Goal: Transaction & Acquisition: Book appointment/travel/reservation

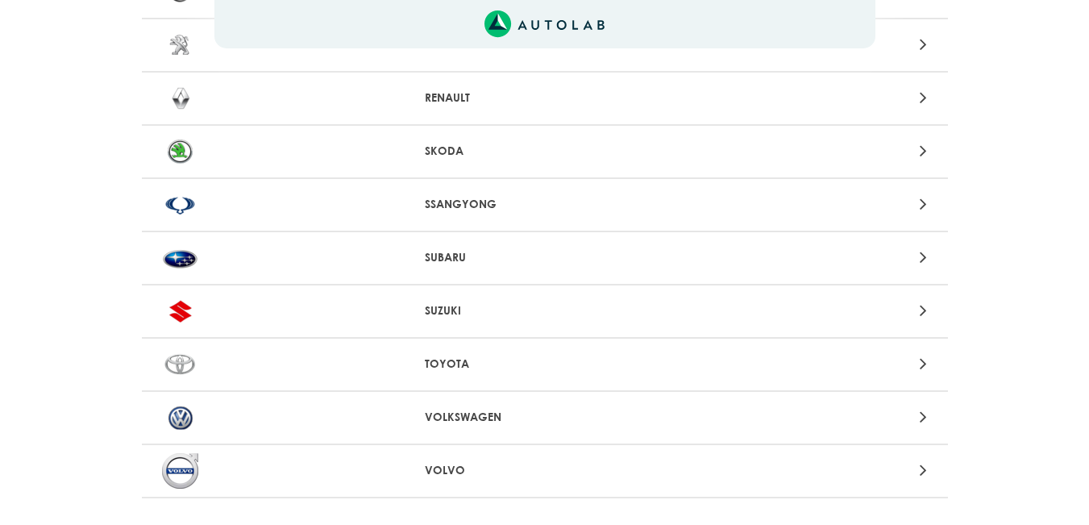
scroll to position [1724, 0]
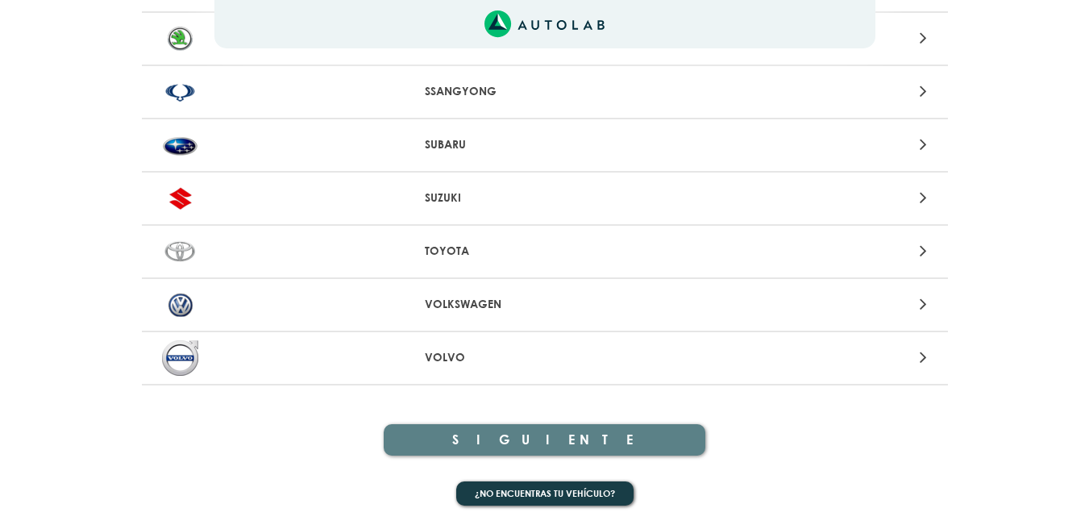
click at [919, 299] on div at bounding box center [807, 304] width 263 height 22
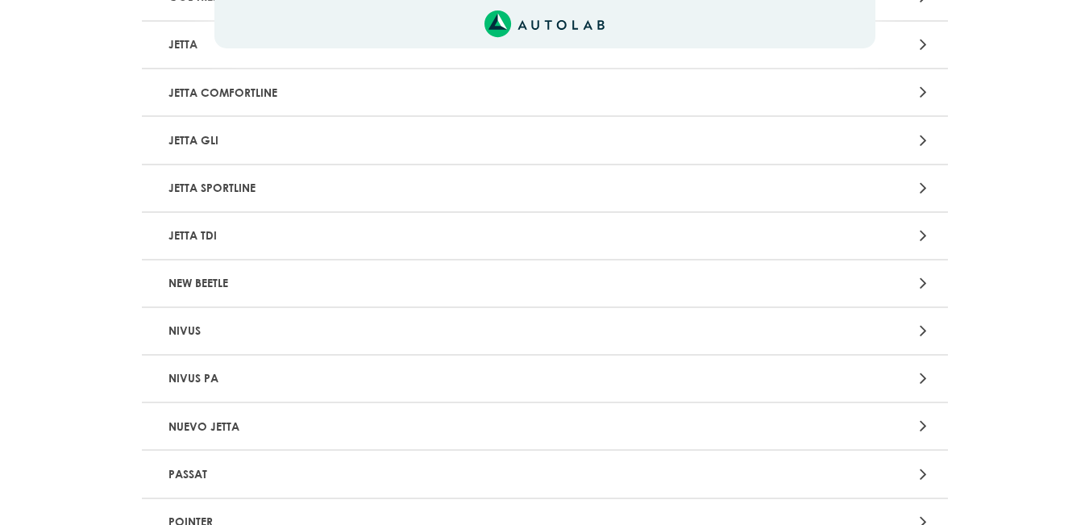
scroll to position [1773, 0]
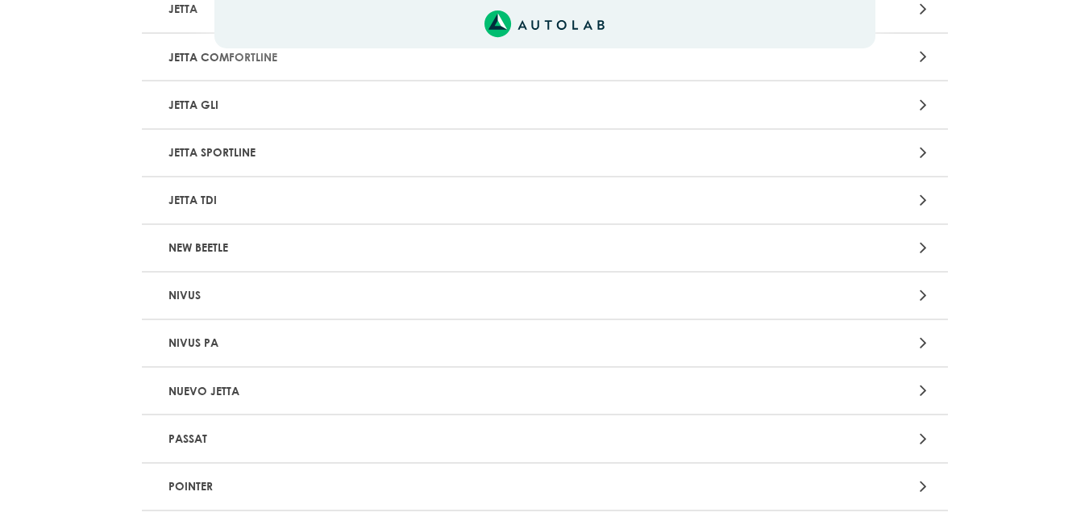
click at [189, 297] on p "NIVUS" at bounding box center [413, 295] width 502 height 30
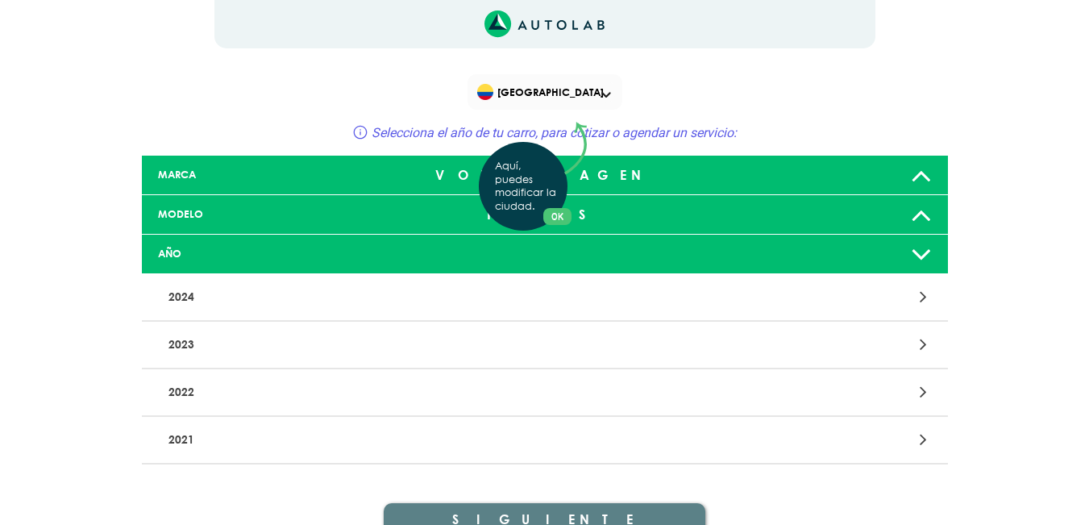
click at [214, 434] on div "Aquí, puedes modificar la ciudad. OK .aex,.bex{fill:none!important;stroke:#50c4…" at bounding box center [544, 262] width 1089 height 525
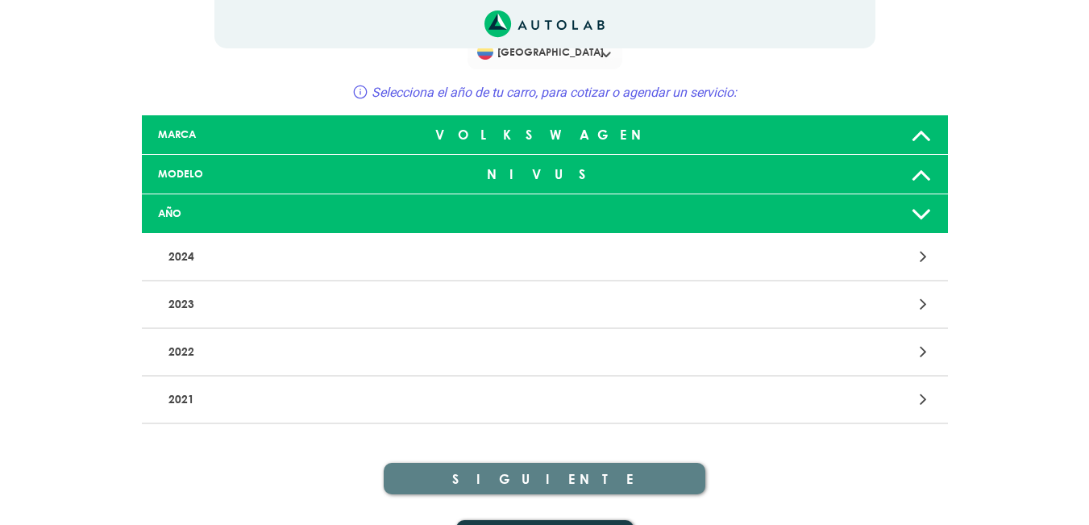
scroll to position [80, 0]
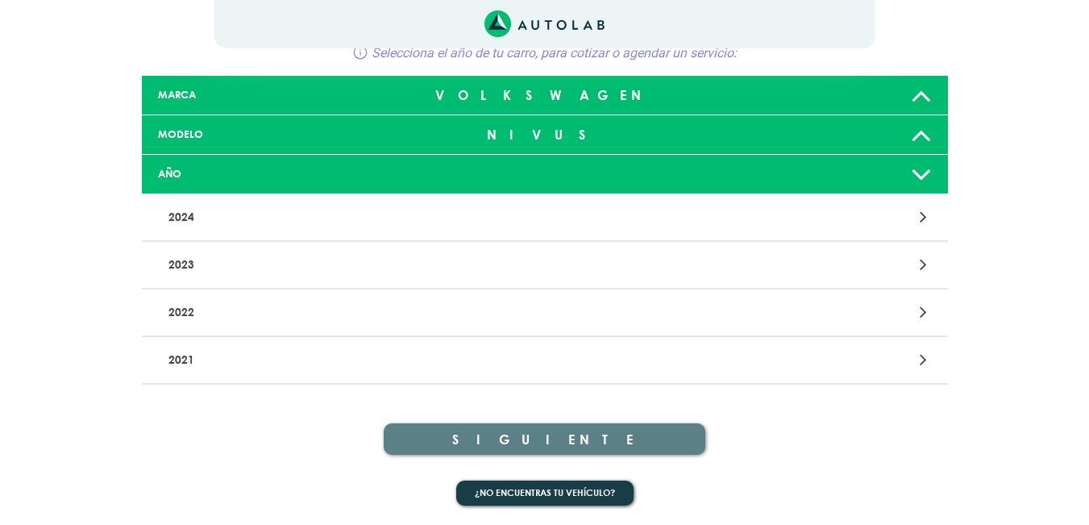
click at [918, 349] on div at bounding box center [807, 360] width 263 height 22
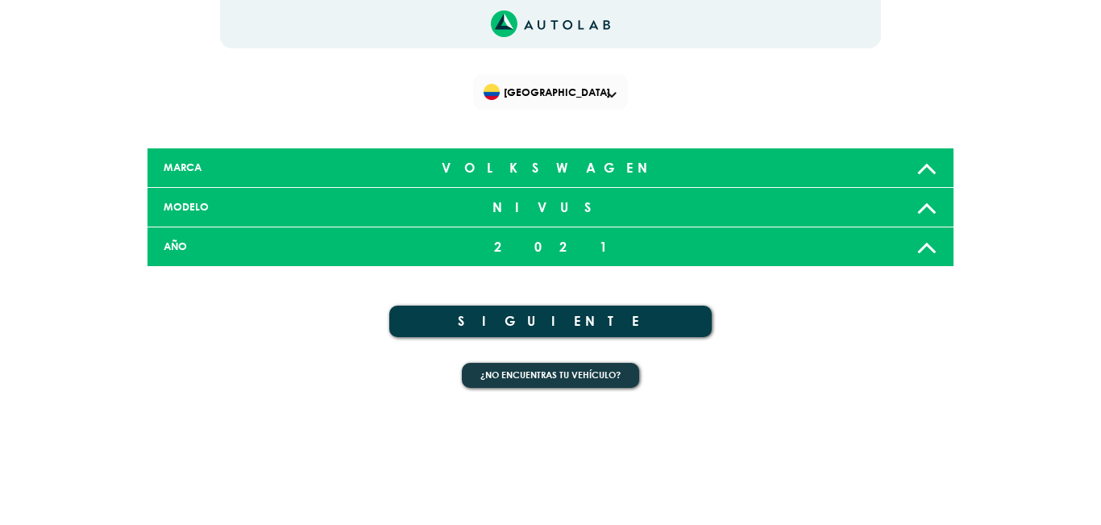
click at [545, 317] on button "SIGUIENTE" at bounding box center [550, 320] width 322 height 31
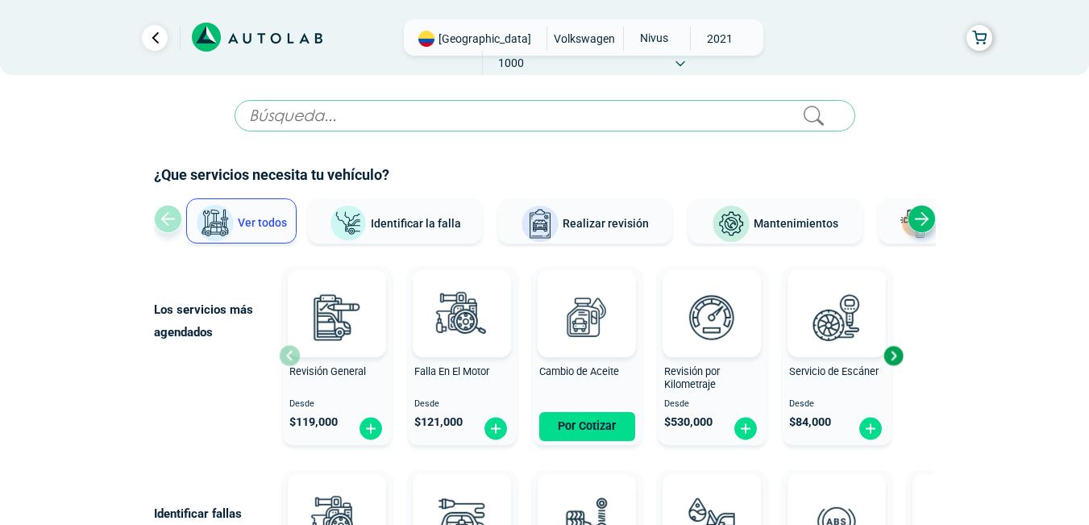
click at [608, 230] on span "Realizar revisión" at bounding box center [605, 223] width 86 height 13
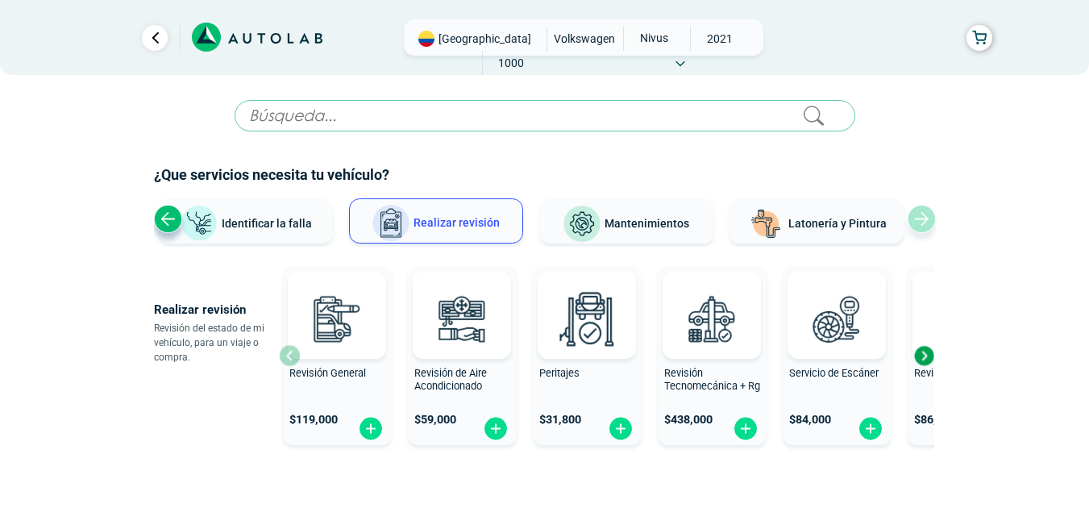
click at [629, 228] on span "Mantenimientos" at bounding box center [646, 223] width 85 height 13
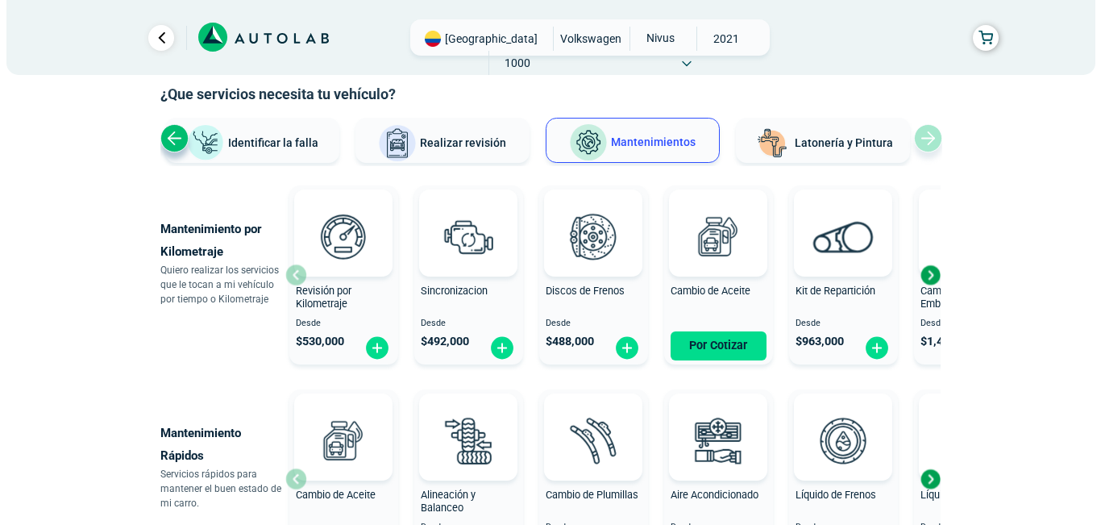
scroll to position [161, 0]
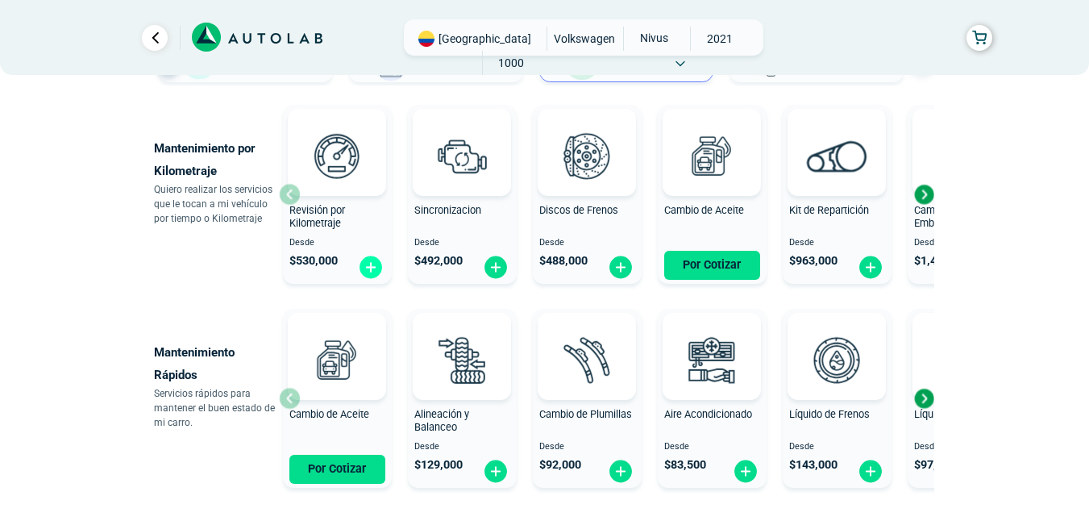
click at [372, 268] on img at bounding box center [371, 267] width 26 height 25
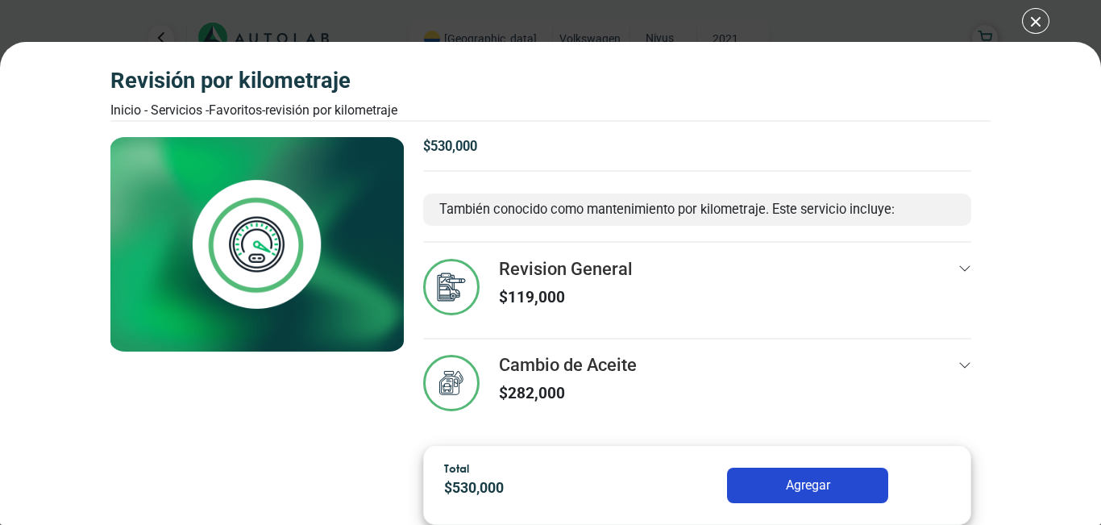
click at [958, 267] on icon at bounding box center [964, 268] width 13 height 13
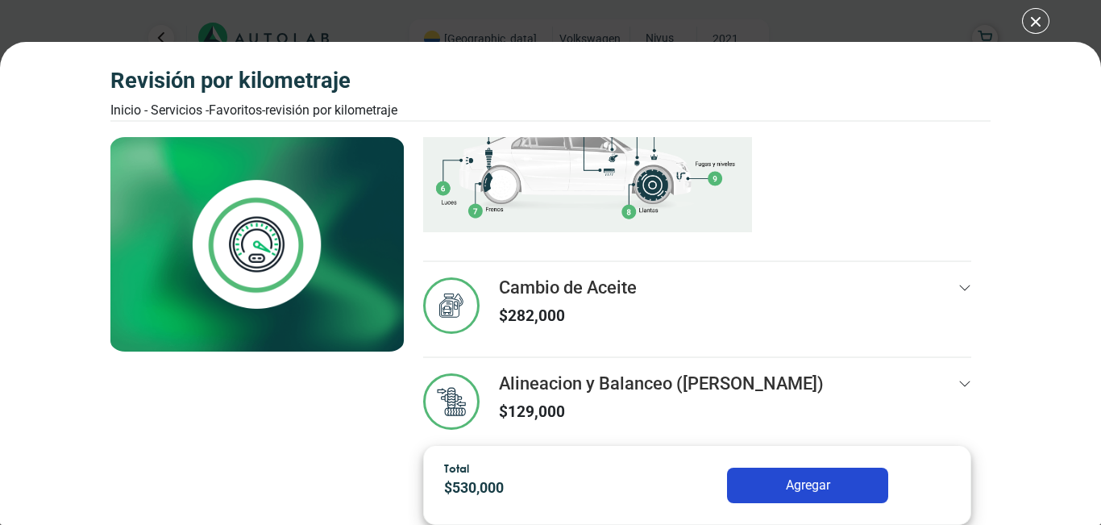
scroll to position [451, 0]
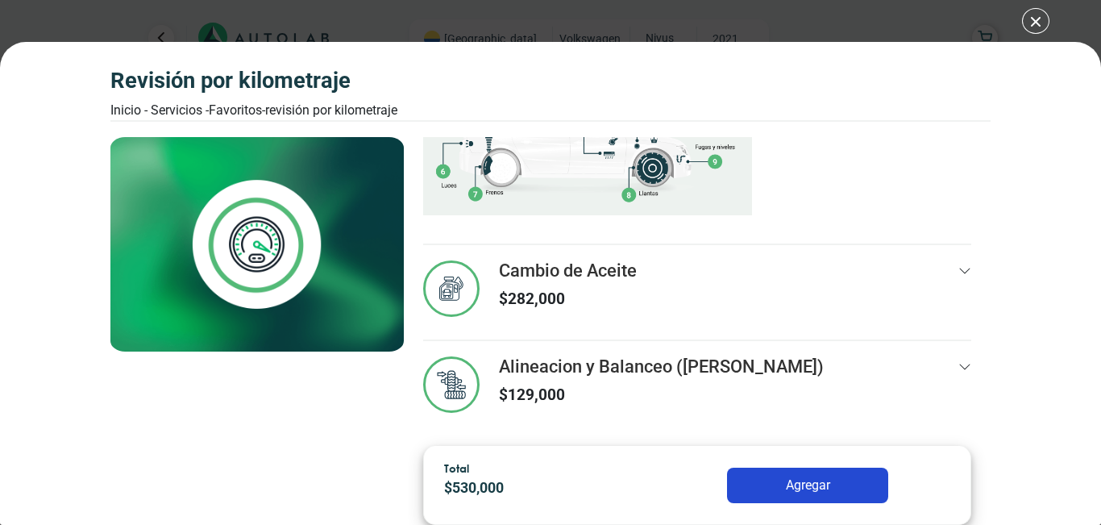
click at [958, 267] on icon at bounding box center [964, 270] width 13 height 13
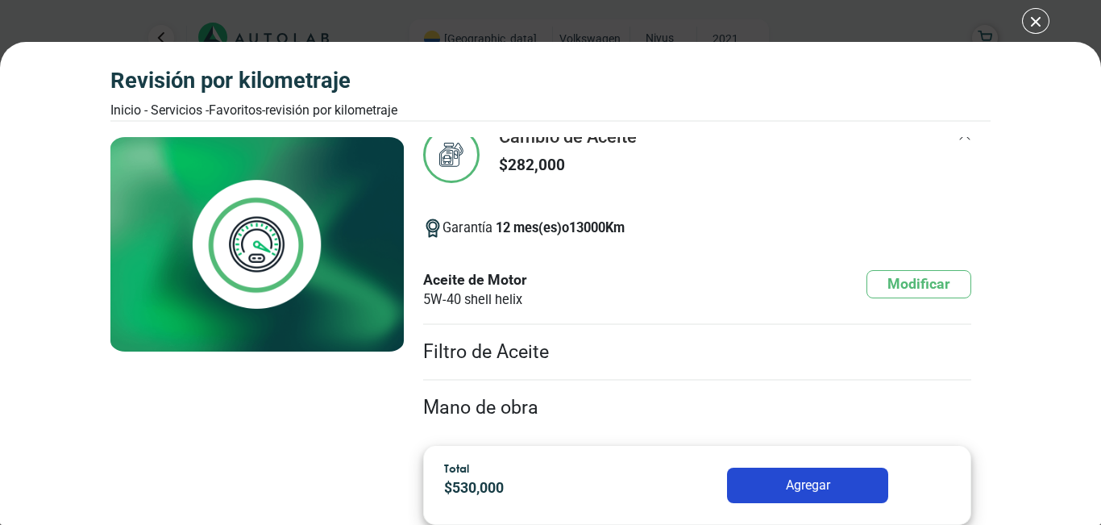
scroll to position [612, 0]
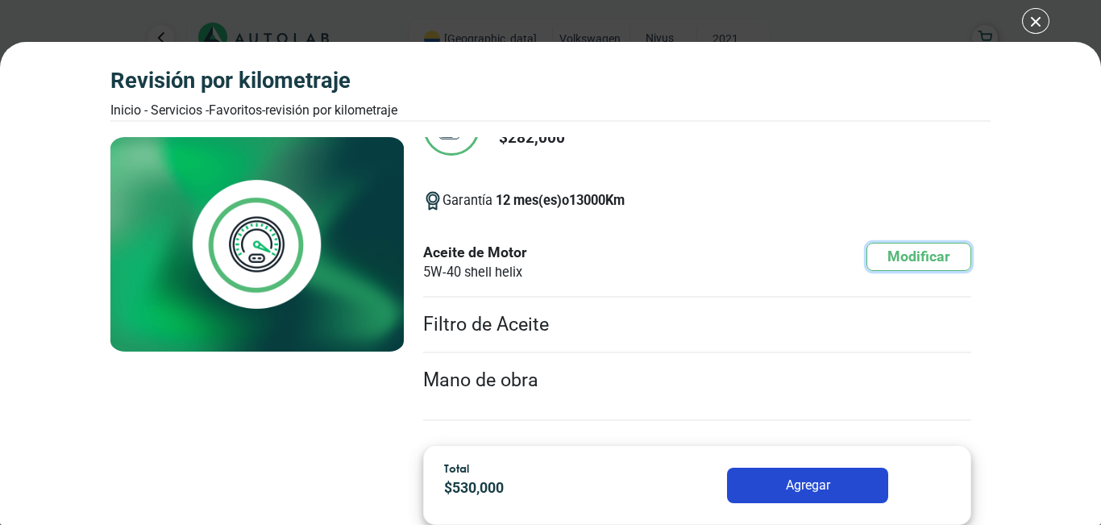
click at [913, 255] on button "Modificar" at bounding box center [918, 257] width 105 height 28
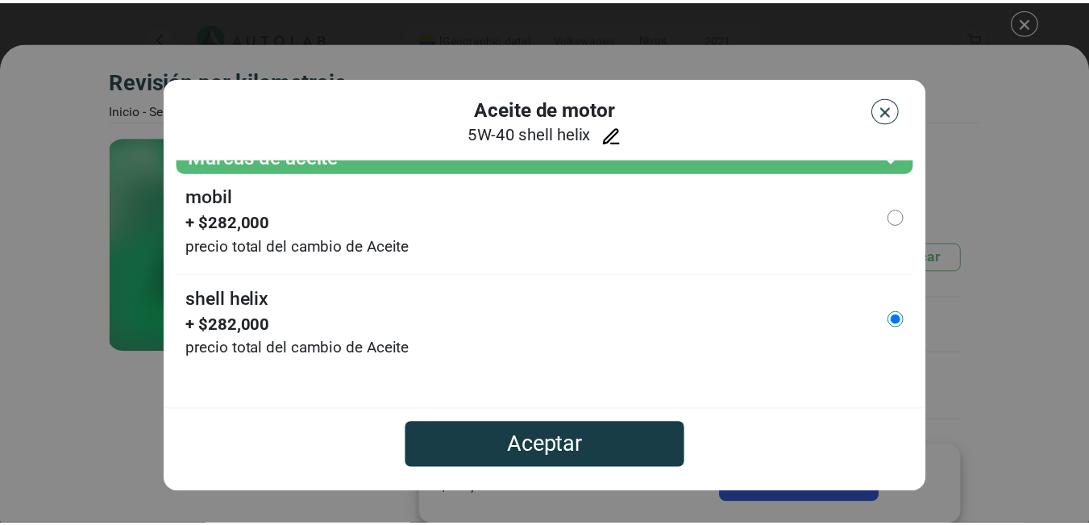
scroll to position [0, 0]
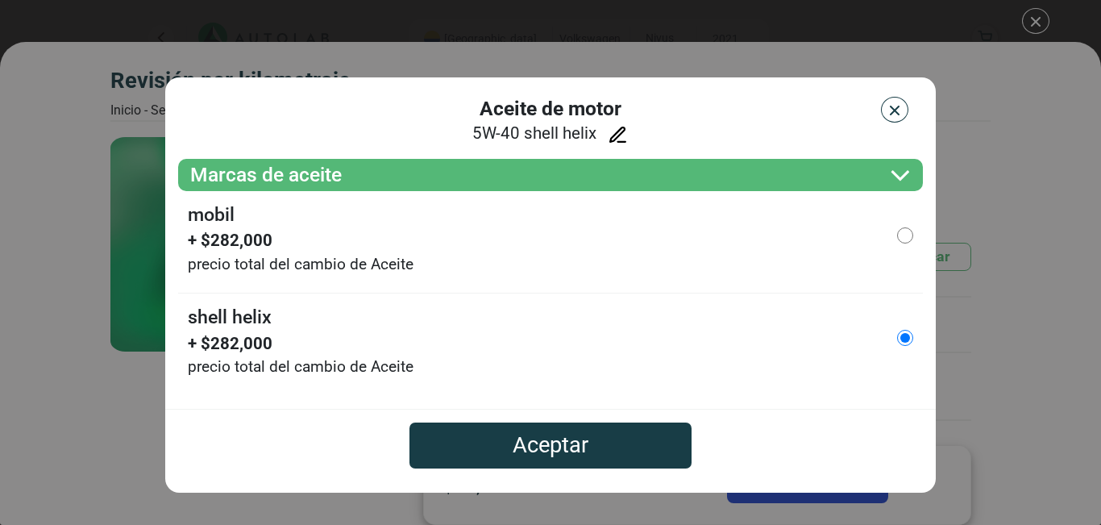
click at [890, 109] on img "button" at bounding box center [894, 110] width 16 height 16
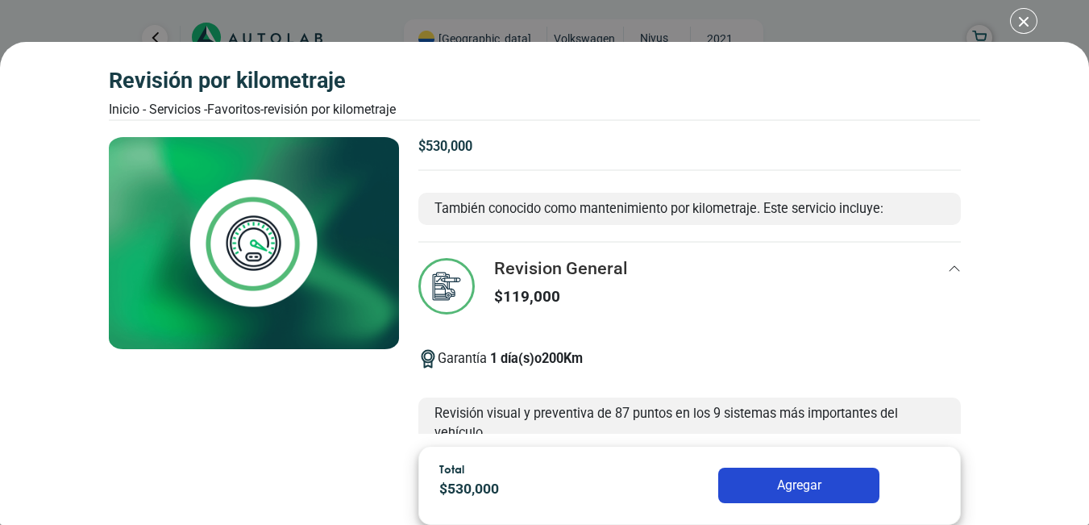
scroll to position [322, 0]
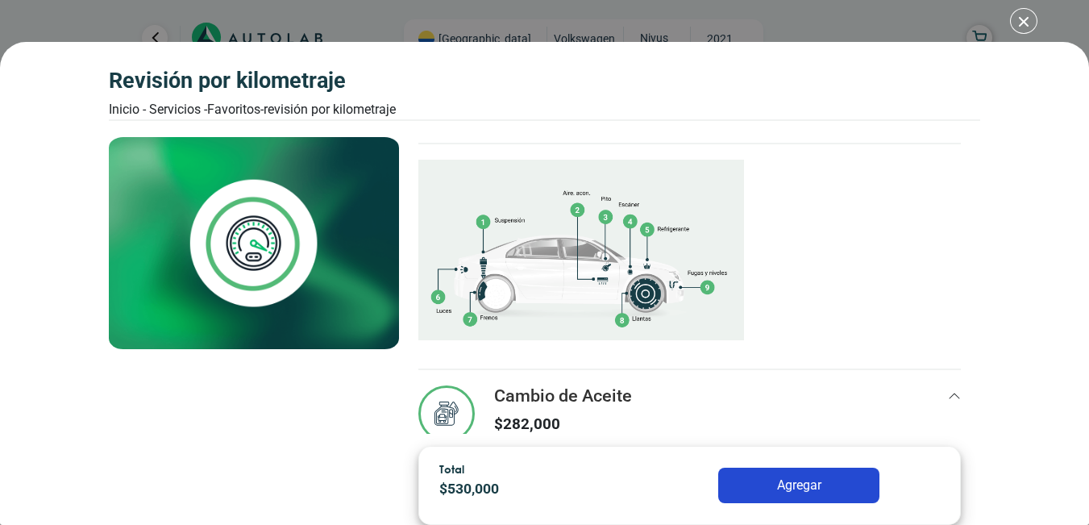
click at [612, 269] on img at bounding box center [581, 249] width 326 height 211
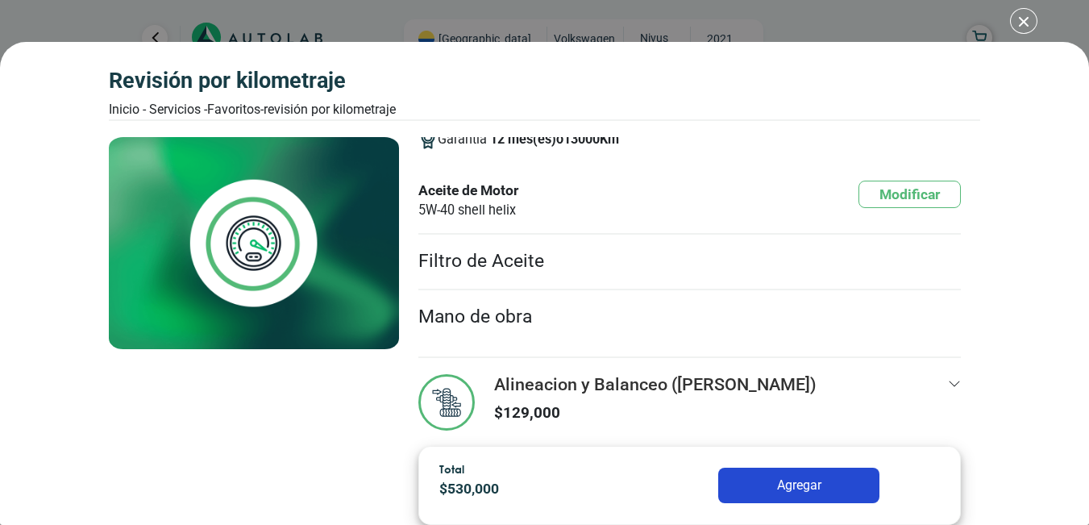
scroll to position [691, 0]
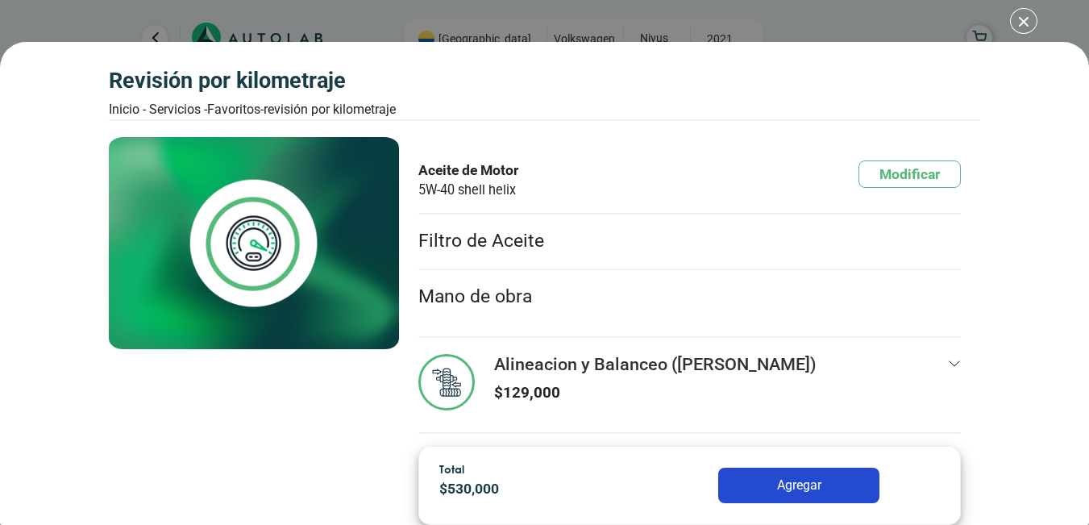
drag, startPoint x: 561, startPoint y: 386, endPoint x: 713, endPoint y: 397, distance: 152.7
click at [570, 384] on p "$ 129,000" at bounding box center [655, 392] width 322 height 23
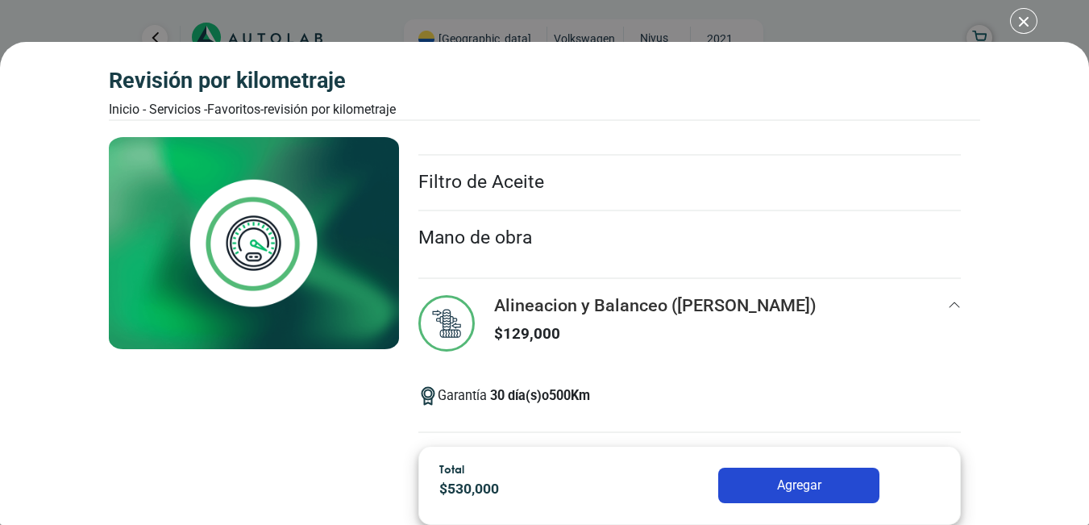
scroll to position [272, 0]
click at [767, 456] on div "Total $ 530,000 Agregar" at bounding box center [689, 485] width 542 height 78
click at [778, 483] on button "Agregar" at bounding box center [798, 484] width 161 height 35
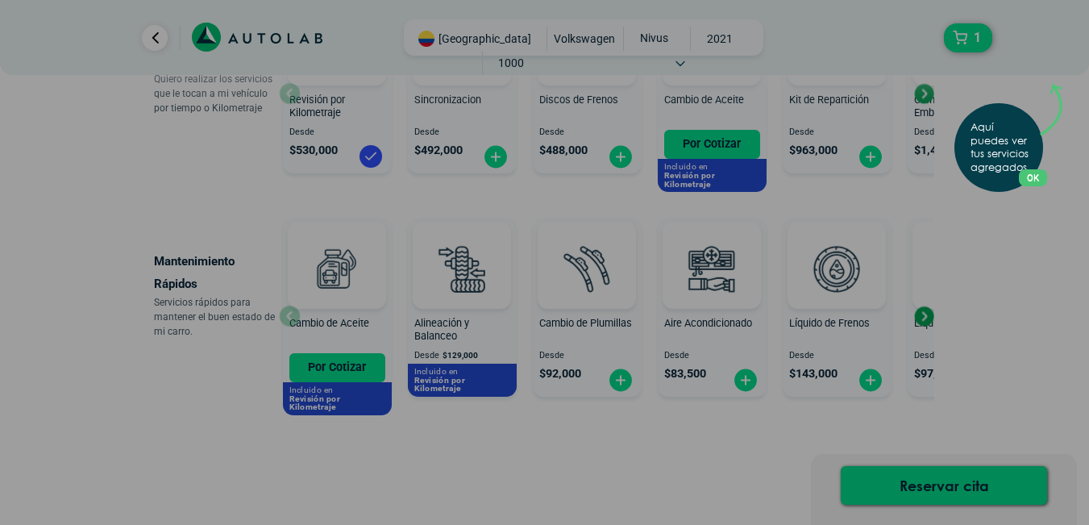
click at [1037, 178] on button "OK" at bounding box center [1032, 177] width 28 height 17
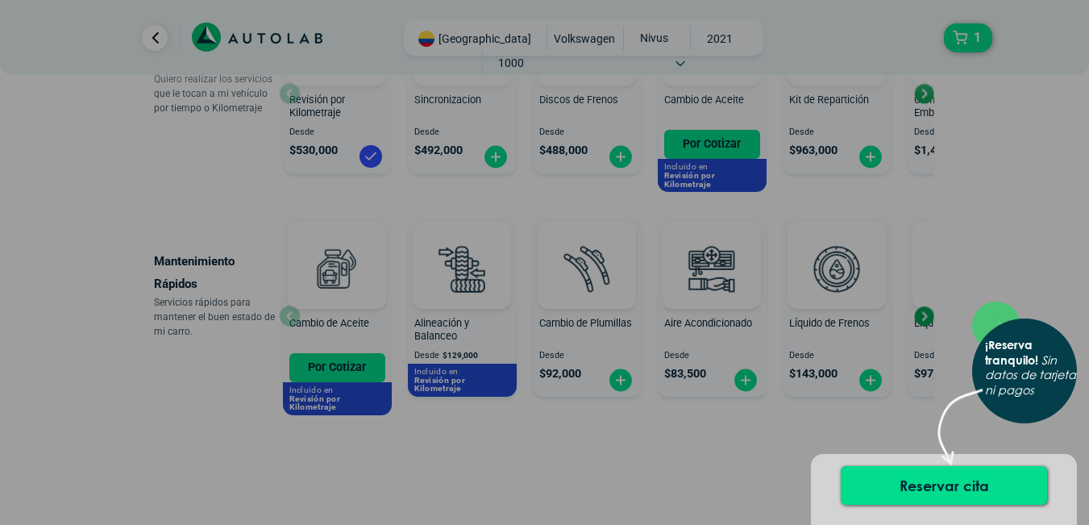
click at [612, 455] on div "× ¡Reserva tranquilo! Sin datos de tarjeta ni pagos" at bounding box center [544, 262] width 1089 height 525
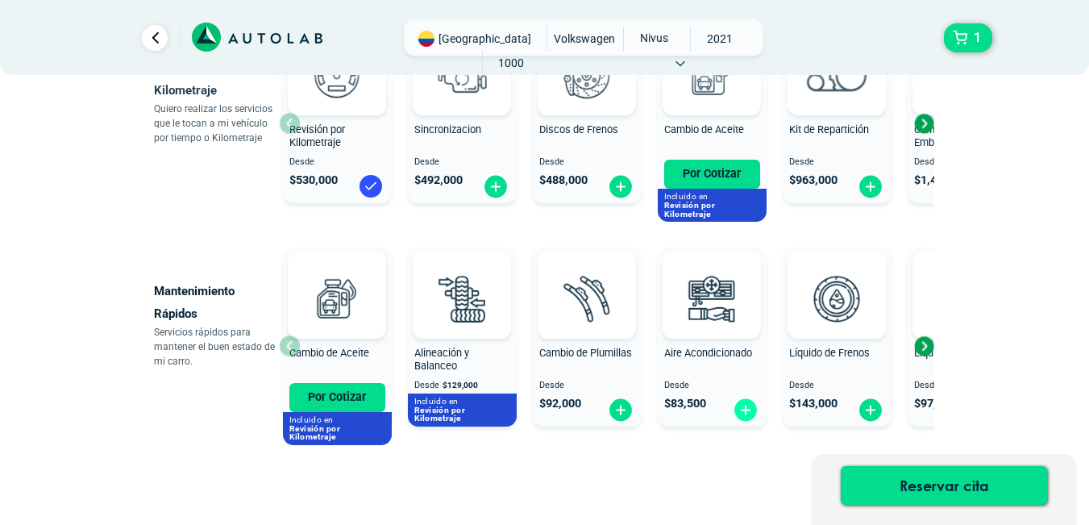
scroll to position [161, 0]
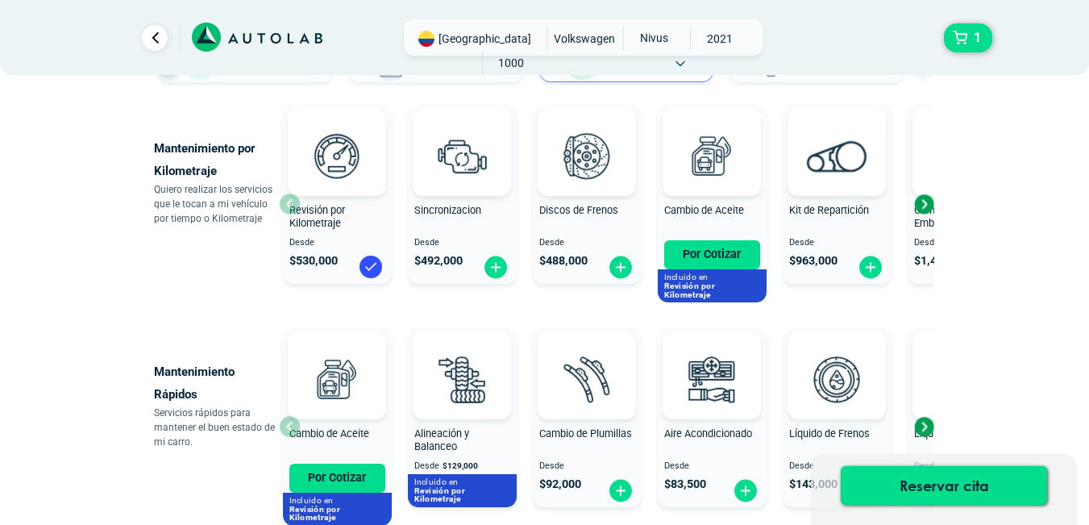
click at [921, 207] on div "Next slide" at bounding box center [923, 204] width 24 height 24
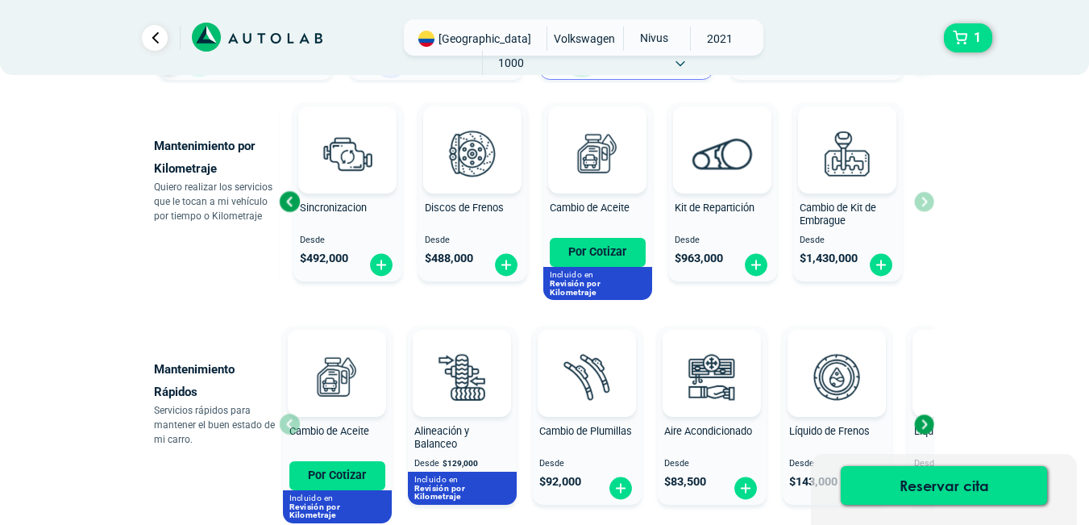
scroll to position [309, 0]
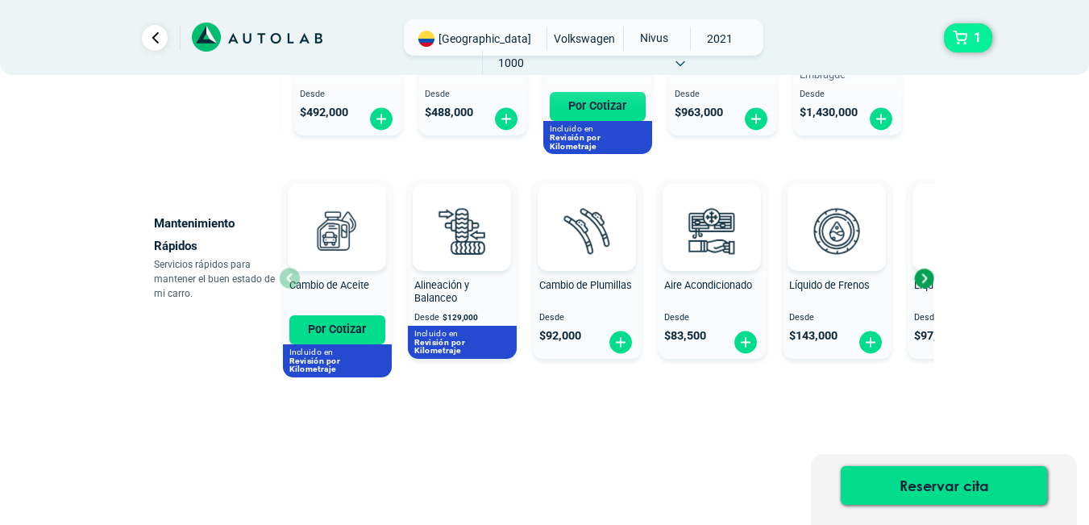
click at [983, 38] on span "1" at bounding box center [976, 37] width 15 height 27
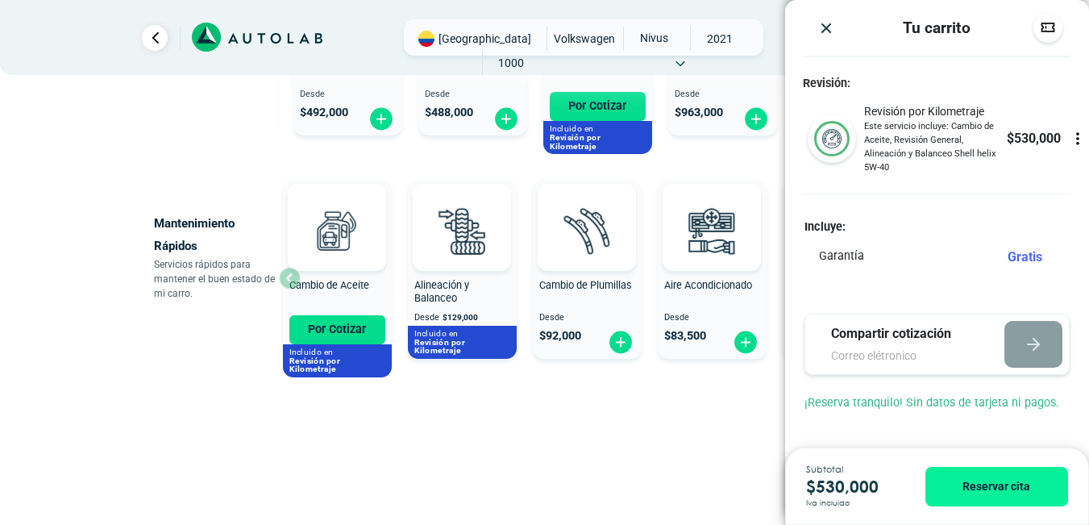
click at [888, 111] on p "Revisión por Kilometraje" at bounding box center [935, 111] width 142 height 17
click at [99, 120] on div "× ESTE SERVICIO YA ESTÁ INCLUÍDO Launch demo modal x" at bounding box center [544, 157] width 967 height 735
click at [479, 493] on div "× ESTE SERVICIO YA ESTÁ INCLUÍDO Launch demo modal x" at bounding box center [545, 157] width 782 height 735
click at [828, 29] on img "Close" at bounding box center [826, 28] width 16 height 16
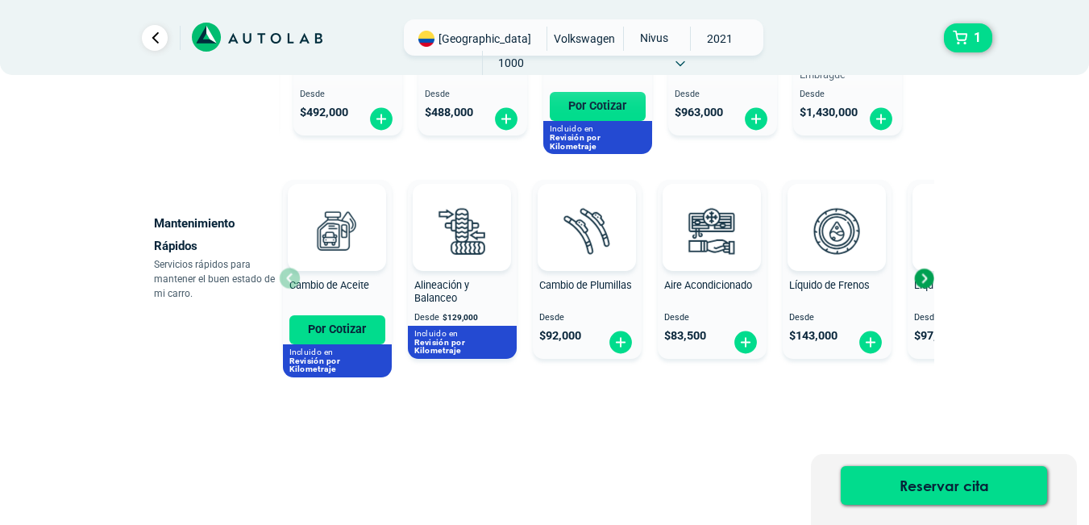
click at [239, 41] on icon at bounding box center [257, 38] width 131 height 30
